Goal: Communication & Community: Answer question/provide support

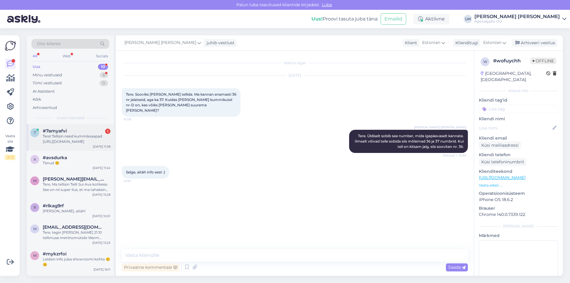
click at [75, 137] on div "Tere! Tellisin need kummiksaapad [URL][DOMAIN_NAME]" at bounding box center [77, 139] width 68 height 11
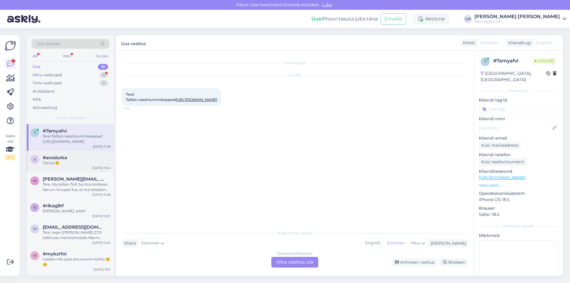
click at [55, 161] on div "Tänud ☺️" at bounding box center [77, 162] width 68 height 5
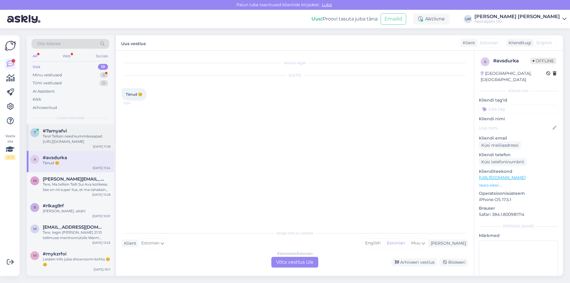
click at [62, 132] on span "#7amyafvi" at bounding box center [55, 130] width 24 height 5
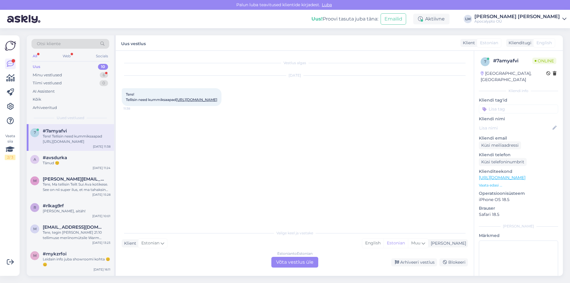
click at [178, 101] on span "Tere! Tellisin need kummiksaapad [URL][DOMAIN_NAME]" at bounding box center [171, 97] width 91 height 10
click at [162, 102] on span "Tere! Tellisin need kummiksaapad [URL][DOMAIN_NAME]" at bounding box center [171, 97] width 91 height 10
click at [176, 102] on link "[URL][DOMAIN_NAME]" at bounding box center [196, 99] width 41 height 4
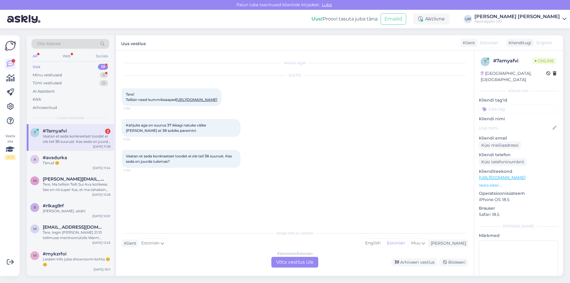
click at [289, 265] on div "Estonian to Estonian Võta vestlus üle" at bounding box center [294, 262] width 47 height 11
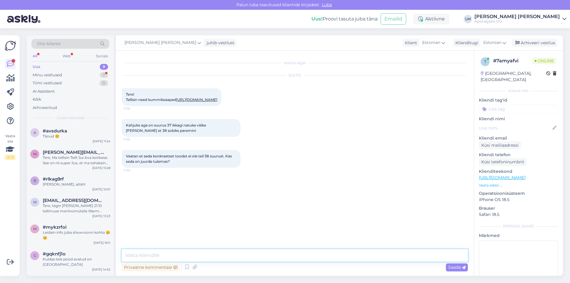
click at [147, 255] on textarea at bounding box center [295, 255] width 346 height 12
click at [399, 256] on textarea "Tere. Neid kummikuid tuleb meil juurde, siis saate uue tellimuse teha. Soovitan…" at bounding box center [295, 255] width 346 height 12
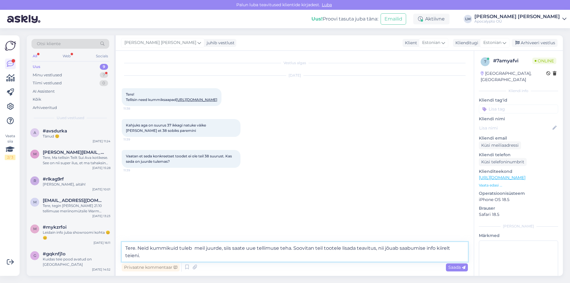
click at [154, 258] on textarea "Tere. Neid kummikuid tuleb meil juurde, siis saate uue tellimuse teha. Soovitan…" at bounding box center [295, 252] width 346 height 20
click at [318, 257] on textarea "Tere. Neid kummikuid tuleb meil juurde, siis saate uue tellimuse teha. Soovitan…" at bounding box center [295, 252] width 346 height 20
type textarea "Tere. Neid kummikuid tuleb meil juurde, siis saate uue tellimuse teha. Soovitan…"
click at [455, 266] on span "Saada" at bounding box center [456, 267] width 17 height 5
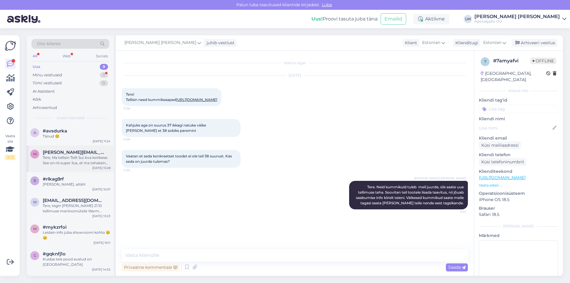
click at [79, 151] on span "[PERSON_NAME][EMAIL_ADDRESS][DOMAIN_NAME]" at bounding box center [74, 152] width 62 height 5
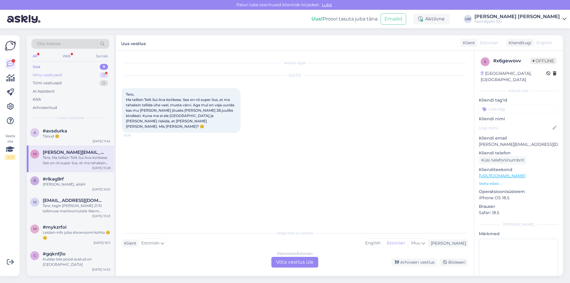
click at [49, 74] on div "Minu vestlused" at bounding box center [47, 75] width 29 height 6
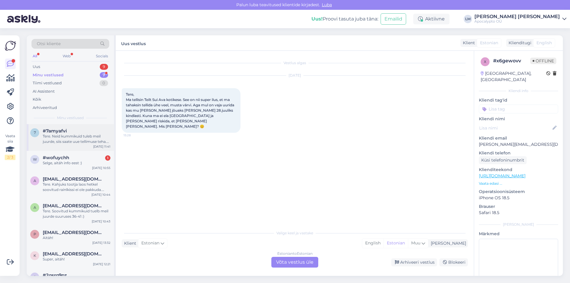
click at [65, 137] on div "Tere. Neid kummikuid tuleb meil juurde, siis saate uue tellimuse teha. Soovitan…" at bounding box center [77, 139] width 68 height 11
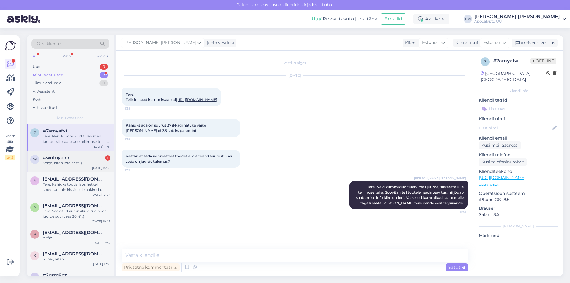
click at [47, 159] on span "#wofuychh" at bounding box center [56, 157] width 26 height 5
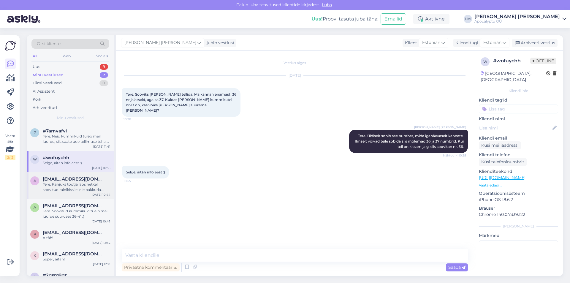
click at [57, 182] on div "Tere. Kahjuks tootja laos hetkel soovitud rainlkissi ei ole pakkuda. Kuna teeme…" at bounding box center [77, 187] width 68 height 11
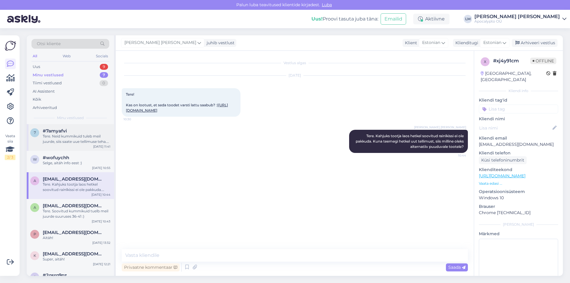
click at [61, 133] on span "#7amyafvi" at bounding box center [55, 130] width 24 height 5
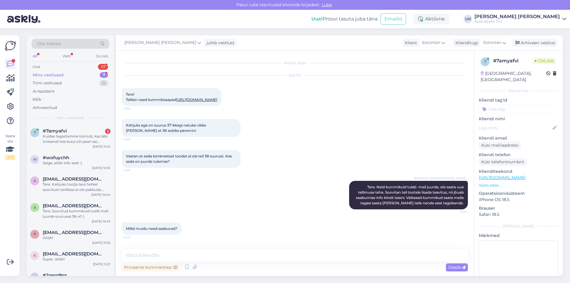
scroll to position [65, 0]
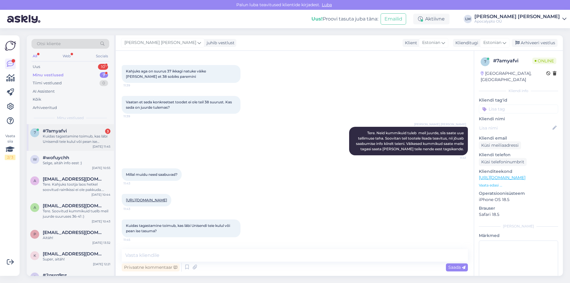
click at [67, 134] on div "Kuidas tagastamine toimub, kas läbi Unisendi teie kulul või pean ise tasuma?" at bounding box center [77, 139] width 68 height 11
click at [170, 253] on textarea at bounding box center [295, 255] width 346 height 12
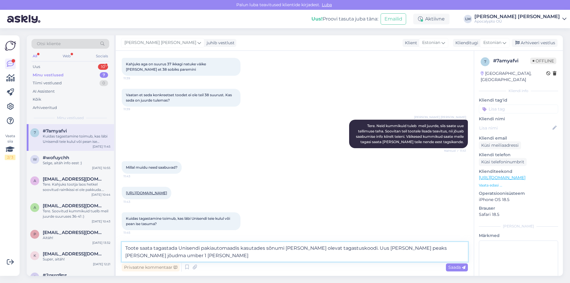
type textarea "Toote saata tagastada Unisendi pakiautomaadis kasutades sõnumi [PERSON_NAME] ol…"
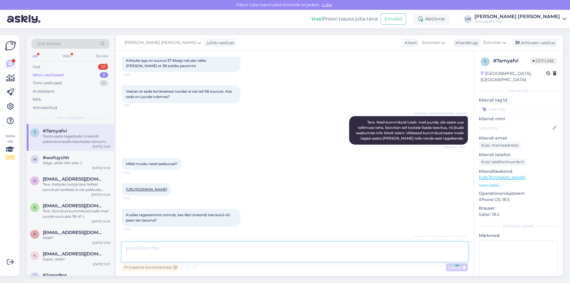
scroll to position [101, 0]
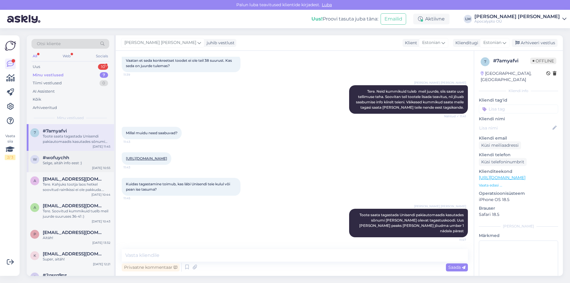
click at [58, 162] on div "Selge, aitäh info eest :)" at bounding box center [77, 162] width 68 height 5
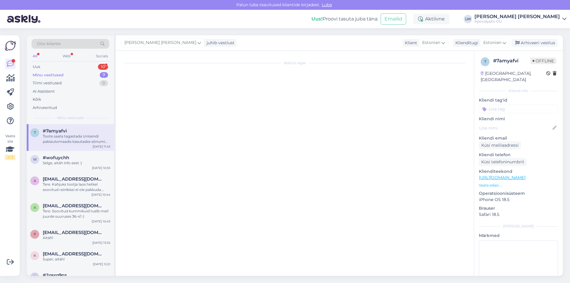
scroll to position [0, 0]
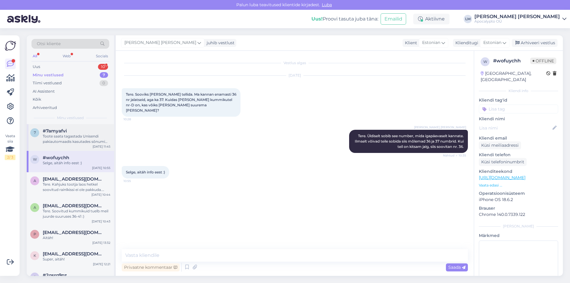
click at [57, 134] on div "Toote saata tagastada Unisendi pakiautomaadis kasutades sõnumi [PERSON_NAME] ol…" at bounding box center [77, 139] width 68 height 11
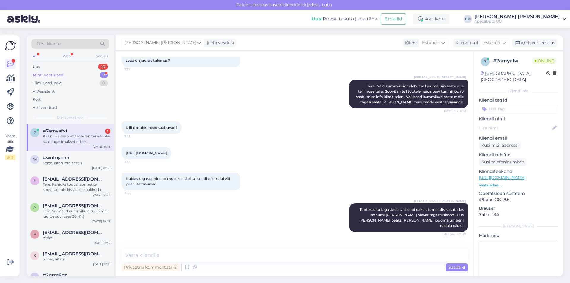
scroll to position [137, 0]
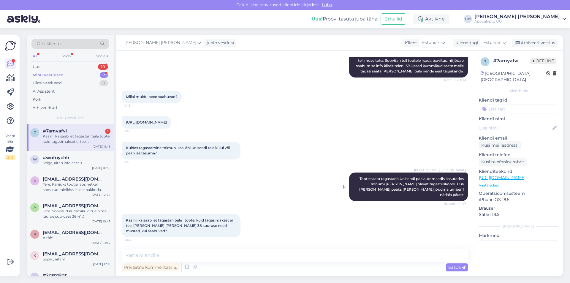
click at [396, 179] on div "[PERSON_NAME] saata tagastada Unisendi pakiautomaadis kasutades sõnumi [PERSON_…" at bounding box center [295, 187] width 346 height 42
click at [160, 253] on textarea at bounding box center [295, 255] width 346 height 12
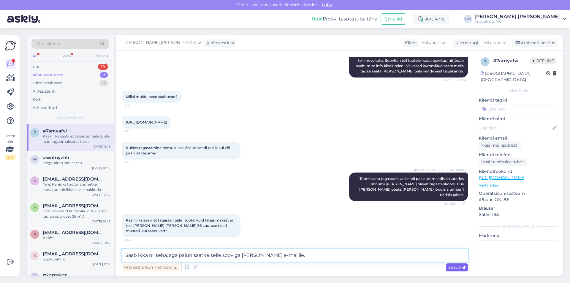
type textarea "Saab ikka nii teha, aga palun saatke selle sooviga [PERSON_NAME] e-mailile."
click at [455, 267] on span "Saada" at bounding box center [456, 267] width 17 height 5
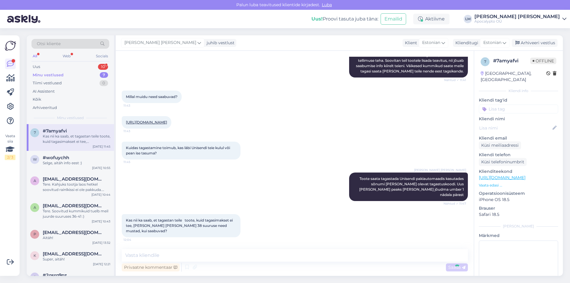
scroll to position [168, 0]
